Goal: Complete application form

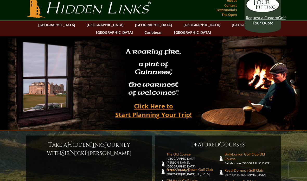
scroll to position [4, 0]
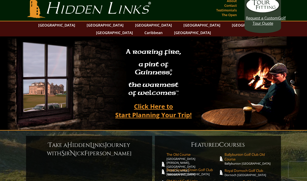
click at [148, 105] on link "Click Here to Start Planning Your Trip!" at bounding box center [153, 110] width 87 height 21
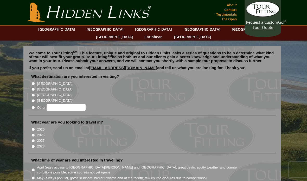
click at [33, 88] on input "[GEOGRAPHIC_DATA]" at bounding box center [32, 89] width 3 height 3
radio input "true"
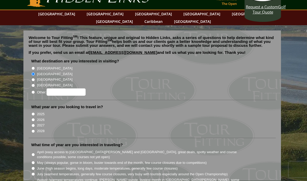
scroll to position [17, 0]
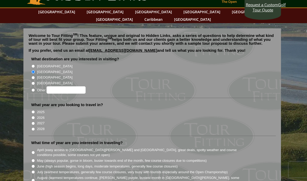
click at [34, 116] on input "2026" at bounding box center [32, 117] width 3 height 3
radio input "true"
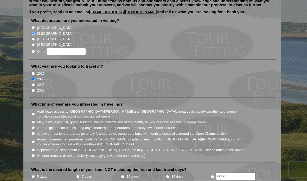
scroll to position [56, 0]
click at [34, 132] on input "July (warmest temperatures, generally few course closures, very busy with touri…" at bounding box center [32, 133] width 3 height 3
radio input "true"
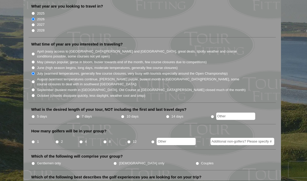
scroll to position [116, 0]
click at [34, 115] on input "5 days" at bounding box center [32, 116] width 3 height 3
radio input "true"
click at [81, 140] on input "4" at bounding box center [80, 141] width 3 height 3
radio input "true"
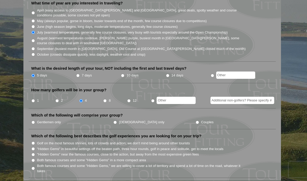
scroll to position [158, 0]
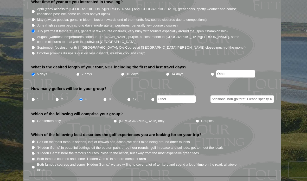
click at [196, 120] on input "Couples" at bounding box center [197, 121] width 3 height 3
radio input "true"
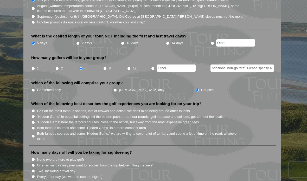
scroll to position [189, 0]
click at [33, 126] on input "Both famous courses and some "Hidden Gems" in a more compact area" at bounding box center [32, 127] width 3 height 3
radio input "true"
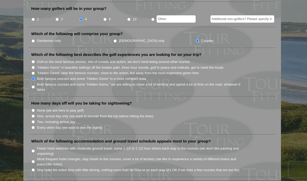
scroll to position [239, 0]
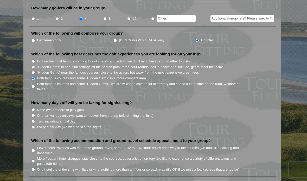
click at [35, 120] on input "Two, including arrival day" at bounding box center [32, 121] width 3 height 3
radio input "true"
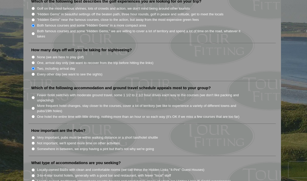
scroll to position [293, 0]
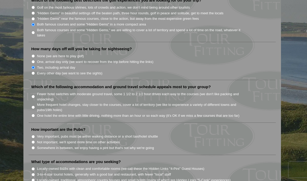
click at [33, 95] on input "Fewer hotel switches with moderate ground travel, some 1 1/2 to 2 1/2 hour driv…" at bounding box center [32, 96] width 3 height 3
radio input "true"
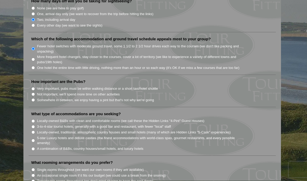
scroll to position [341, 0]
click at [33, 98] on input "Somewhere in between, we enjoy having a pint but that's not why we're going" at bounding box center [32, 99] width 3 height 3
radio input "true"
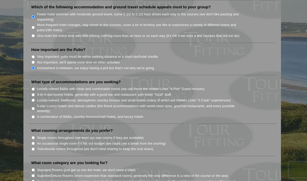
scroll to position [374, 0]
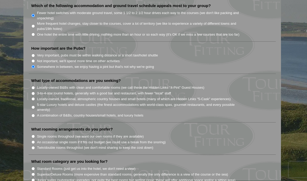
click at [34, 98] on input "Locally-owned, traditional, atmospheric country houses and small hotels (many o…" at bounding box center [32, 99] width 3 height 3
radio input "true"
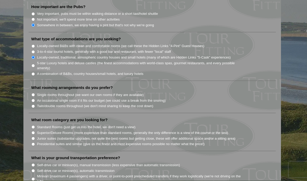
scroll to position [416, 0]
click at [33, 93] on input "Single rooms throughout (we want our own rooms if they are available)" at bounding box center [32, 94] width 3 height 3
radio input "true"
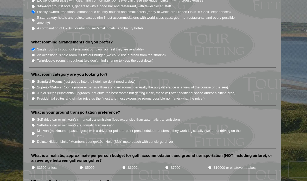
scroll to position [465, 0]
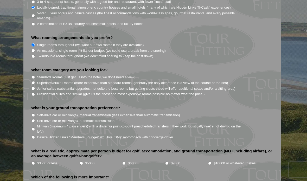
click at [33, 81] on input "Superior/Deluxe Rooms (more expensive than standard rooms, generally the only d…" at bounding box center [32, 82] width 3 height 3
radio input "true"
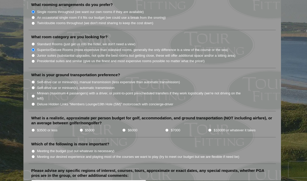
scroll to position [499, 0]
click at [32, 86] on input "Self-drive car or minivan(s), automatic transmission" at bounding box center [32, 87] width 3 height 3
radio input "true"
click at [80, 129] on input "$5000" at bounding box center [81, 130] width 3 height 3
radio input "true"
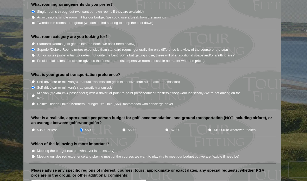
radio input "true"
click at [31, 142] on li "Which of the following is more important? Meeting the budget (cut out whatever …" at bounding box center [152, 153] width 247 height 22
click at [34, 150] on input "Meeting the budget (cut out whatever is necessary)" at bounding box center [32, 151] width 3 height 3
radio input "true"
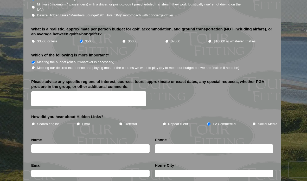
scroll to position [588, 0]
click at [53, 144] on input "text" at bounding box center [90, 148] width 118 height 9
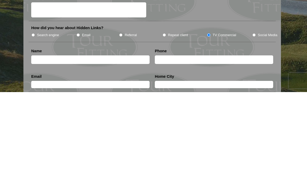
type input "[PERSON_NAME]"
type input "[GEOGRAPHIC_DATA]"
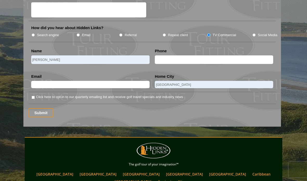
click at [43, 81] on input "text" at bounding box center [90, 84] width 118 height 7
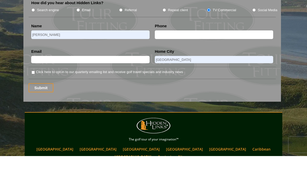
type input "B"
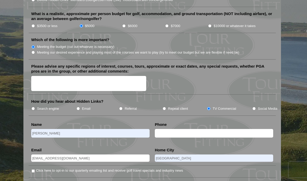
scroll to position [601, 0]
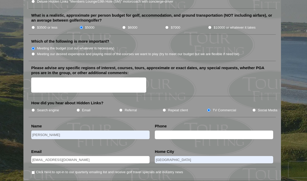
type input "[EMAIL_ADDRESS][DOMAIN_NAME]"
click at [46, 78] on textarea "Please advise any specific regions of interest, courses, tours, approximate or …" at bounding box center [88, 85] width 115 height 15
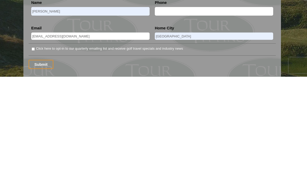
scroll to position [626, 0]
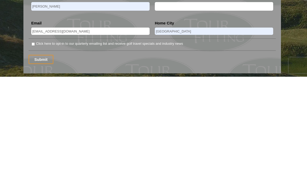
type textarea "I anticipate our wives coming along. Not for golf, but for the sightseeing. It …"
click at [43, 159] on input "Submit" at bounding box center [41, 163] width 25 height 9
